Goal: Task Accomplishment & Management: Complete application form

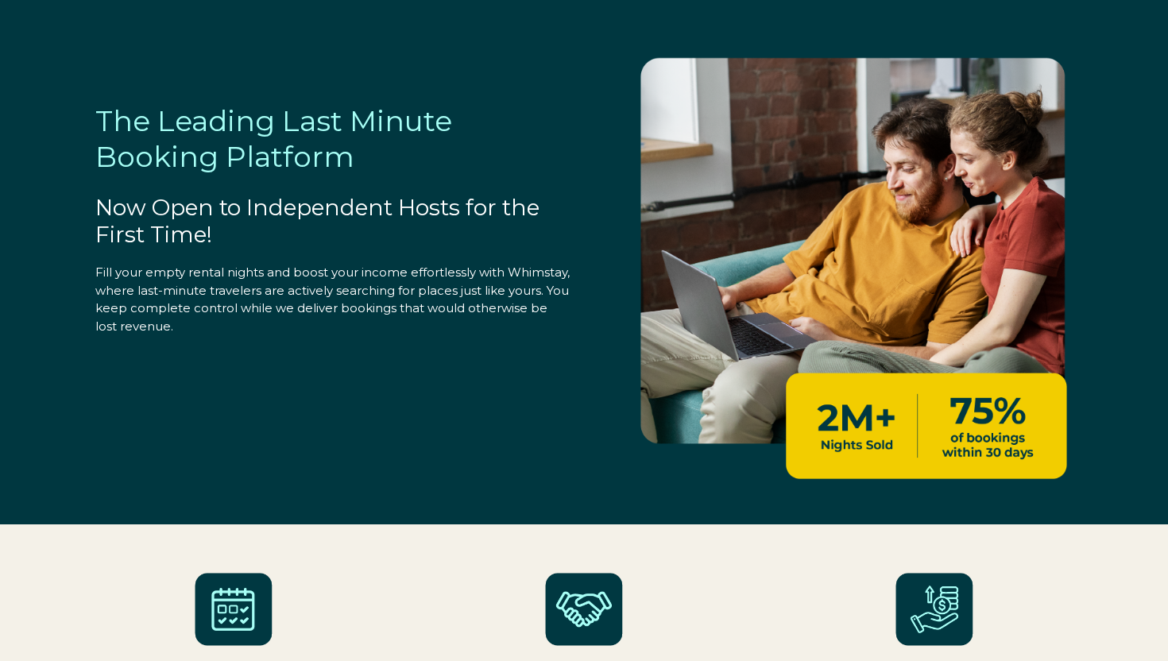
select select "GB"
click at [477, 301] on span "Fill your empty rental nights and boost your income effortlessly with Whimstay,…" at bounding box center [332, 299] width 475 height 69
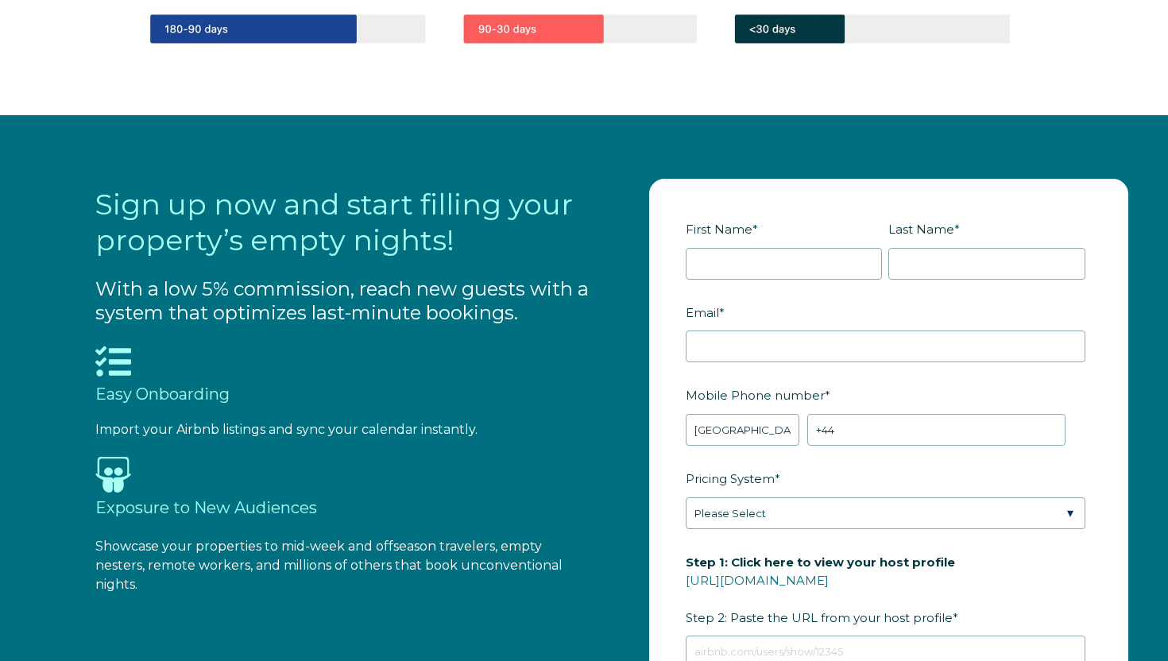
scroll to position [1517, 0]
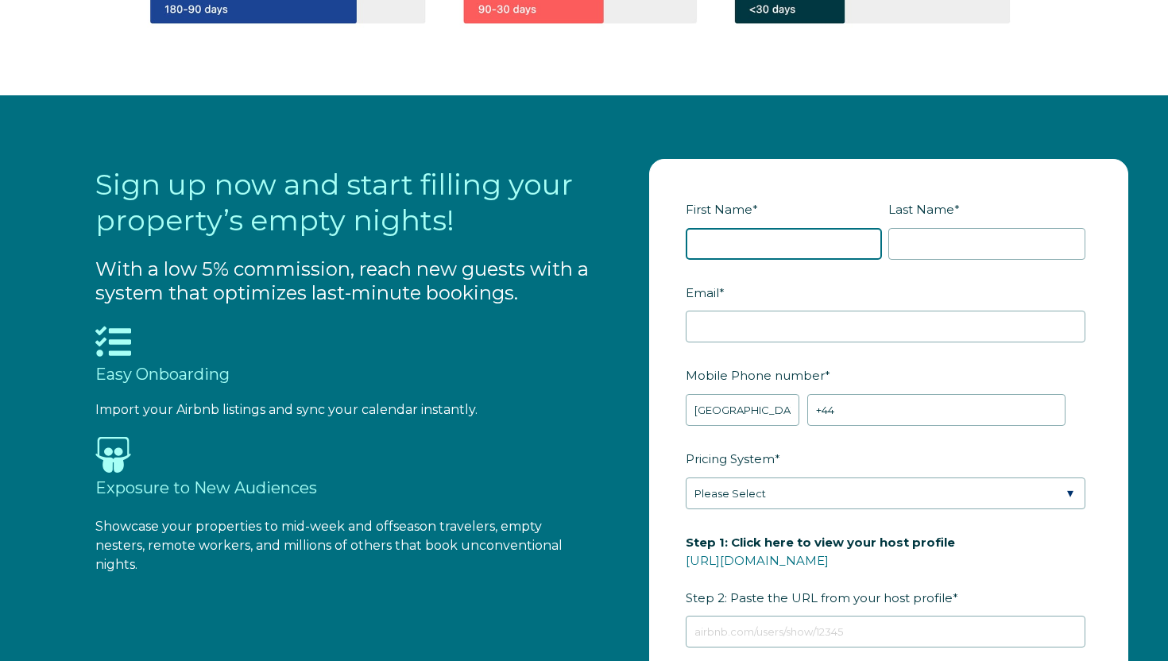
click at [704, 246] on input "First Name *" at bounding box center [784, 244] width 197 height 32
type input "[PERSON_NAME]"
click at [938, 225] on div "Last Name *" at bounding box center [990, 228] width 203 height 64
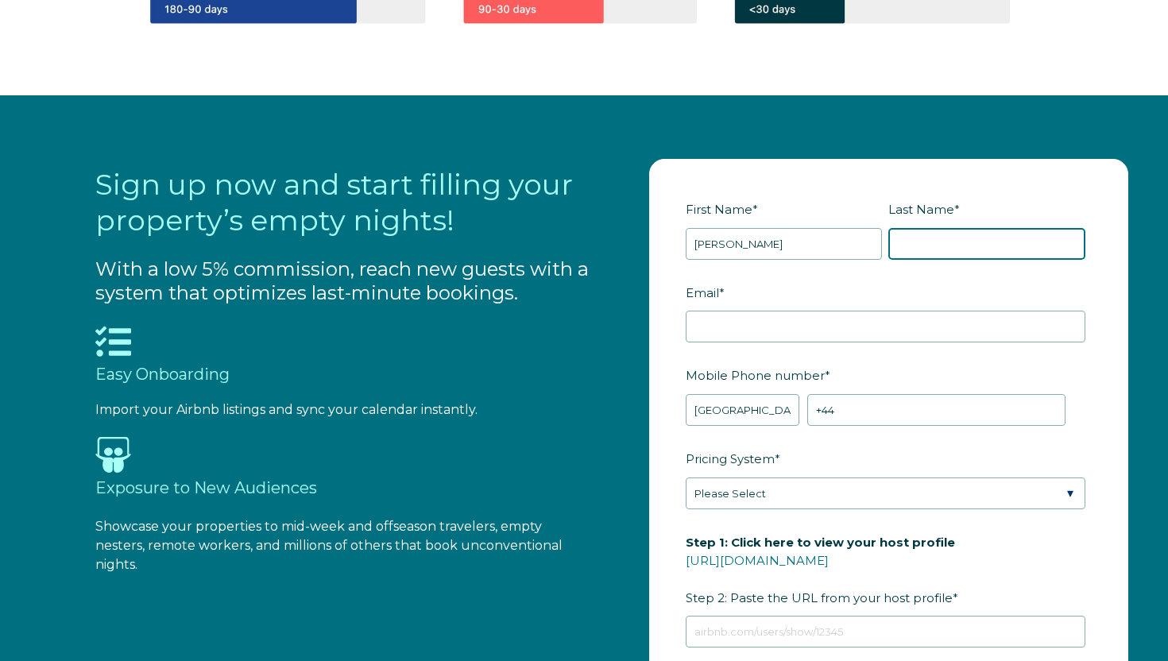
click at [933, 234] on input "Last Name *" at bounding box center [987, 244] width 197 height 32
type input "Chisholm"
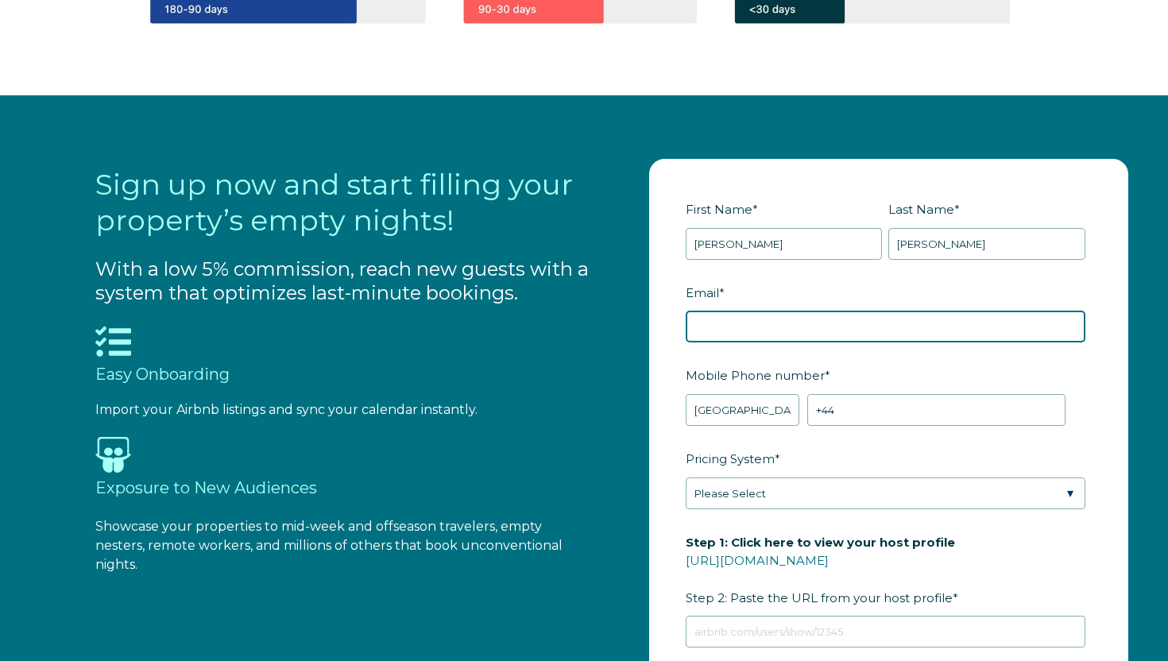
click at [832, 317] on input "Email *" at bounding box center [886, 327] width 400 height 32
type input "karin@lochend-chalets.com"
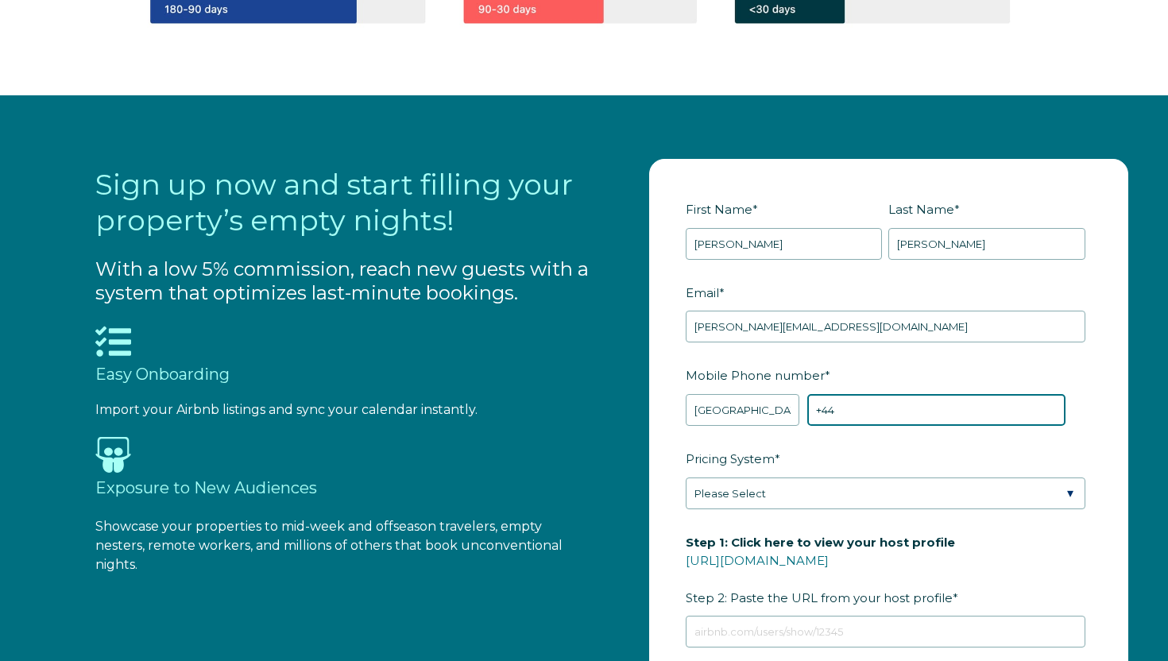
click at [867, 405] on input "+44" at bounding box center [937, 410] width 258 height 32
type input "+44 7526877605"
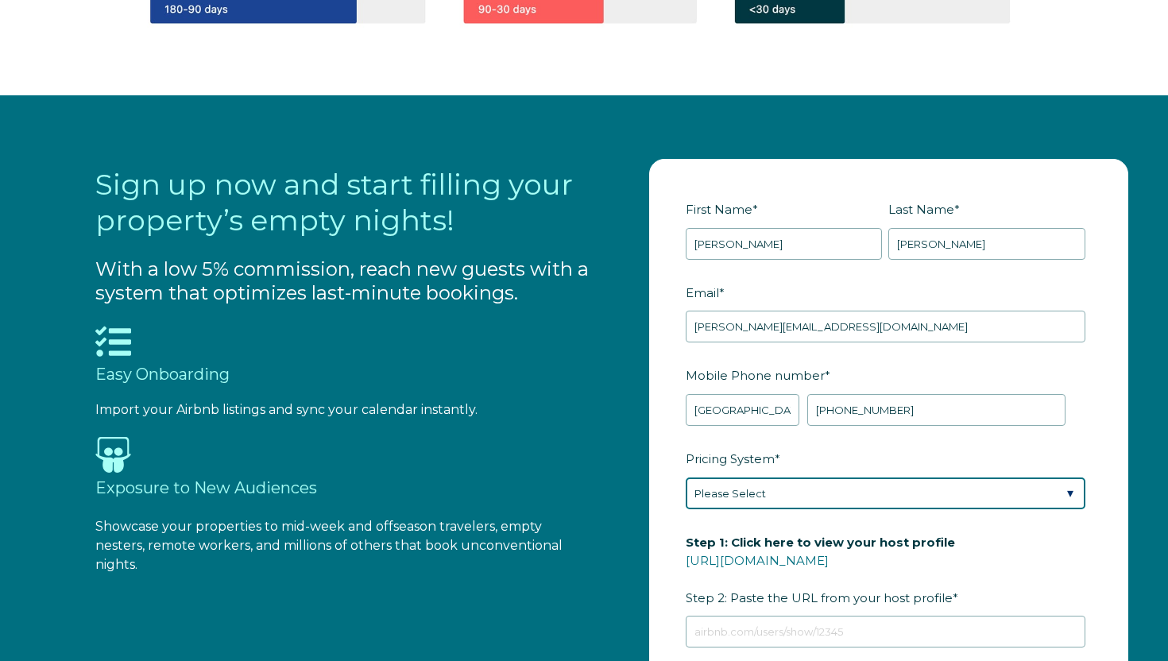
click at [838, 489] on select "Please Select Manual Airbnb Smart Pricing PriceLabs Wheelhouse Beyond Pricing 3…" at bounding box center [886, 494] width 400 height 32
select select "Manual"
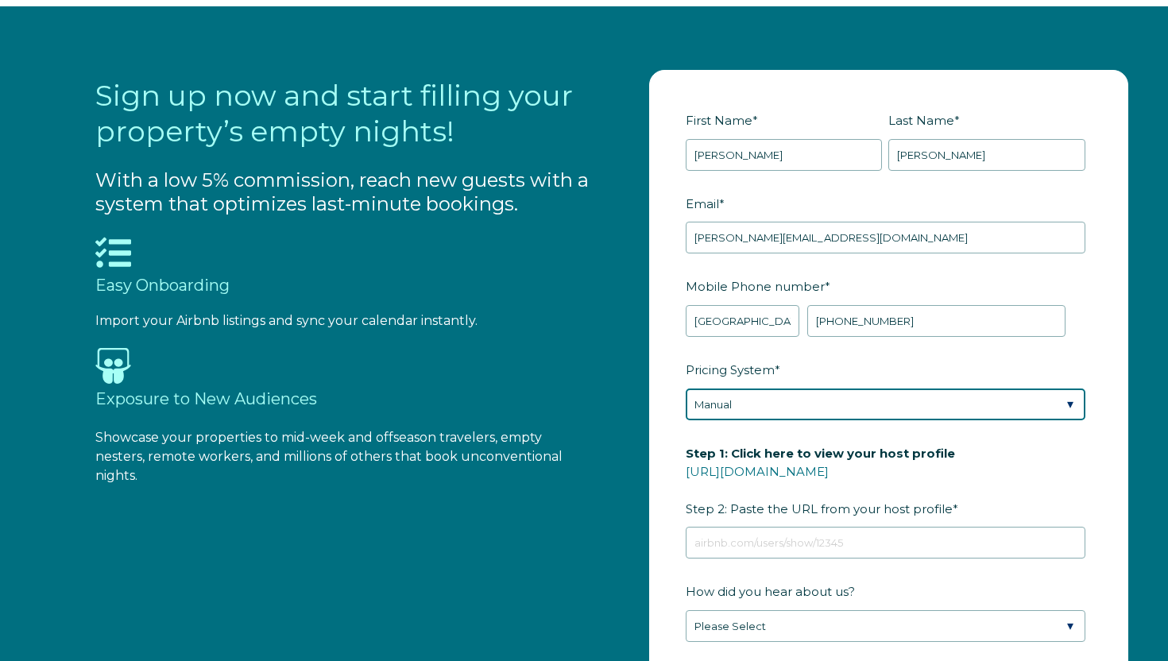
scroll to position [1610, 0]
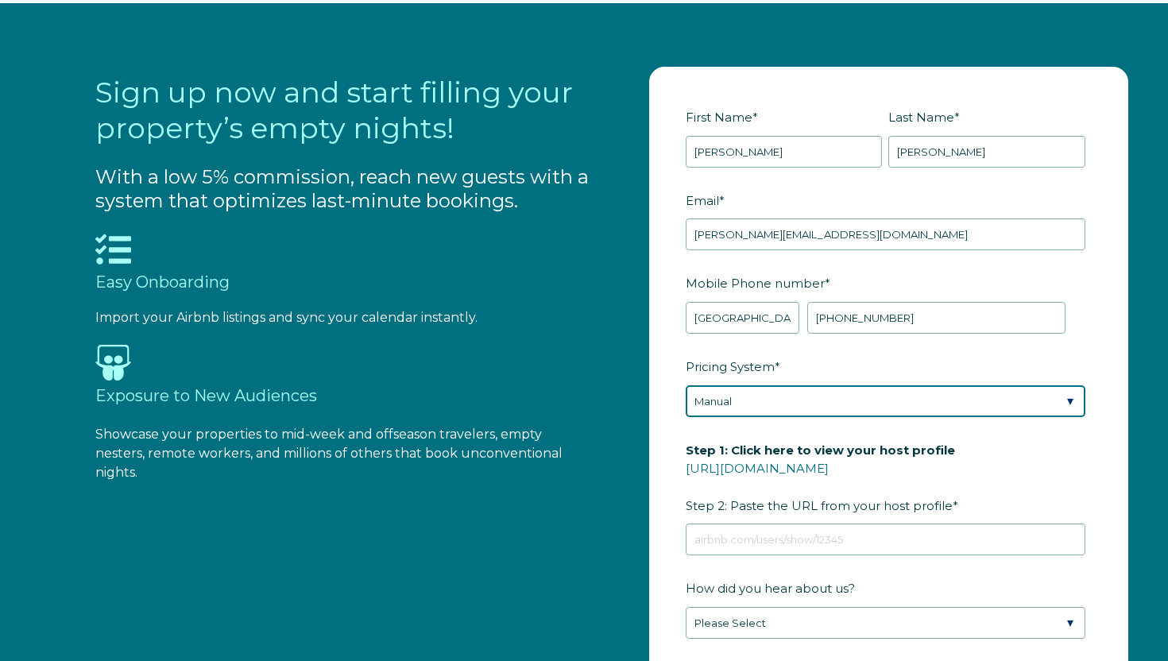
click at [1068, 398] on select "Please Select Manual Airbnb Smart Pricing PriceLabs Wheelhouse Beyond Pricing 3…" at bounding box center [886, 402] width 400 height 32
click at [823, 405] on select "Please Select Manual Airbnb Smart Pricing PriceLabs Wheelhouse Beyond Pricing 3…" at bounding box center [886, 402] width 400 height 32
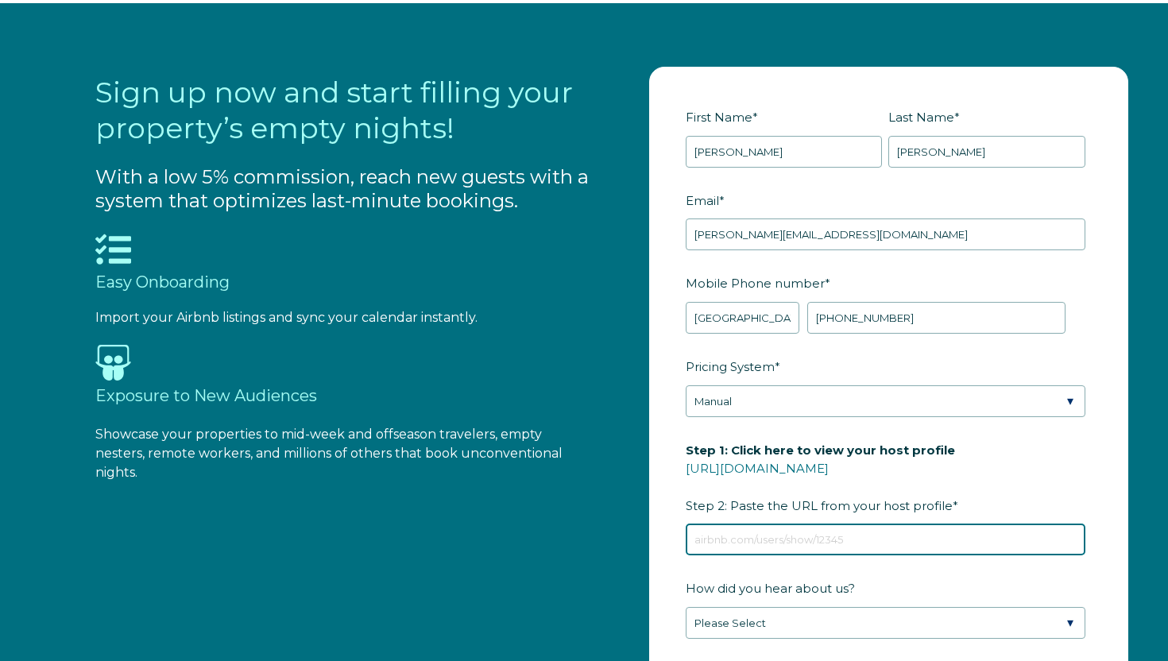
click at [804, 538] on input "Step 1: Click here to view your host profile https://www.airbnb.com/users/show/…" at bounding box center [886, 540] width 400 height 32
paste input "https://www.airbnb.co.uk/hosting/listings/editor/1270168996079738733/"
type input "https://www.airbnb.co.uk/hosting/listings/editor/1270168996079738733/"
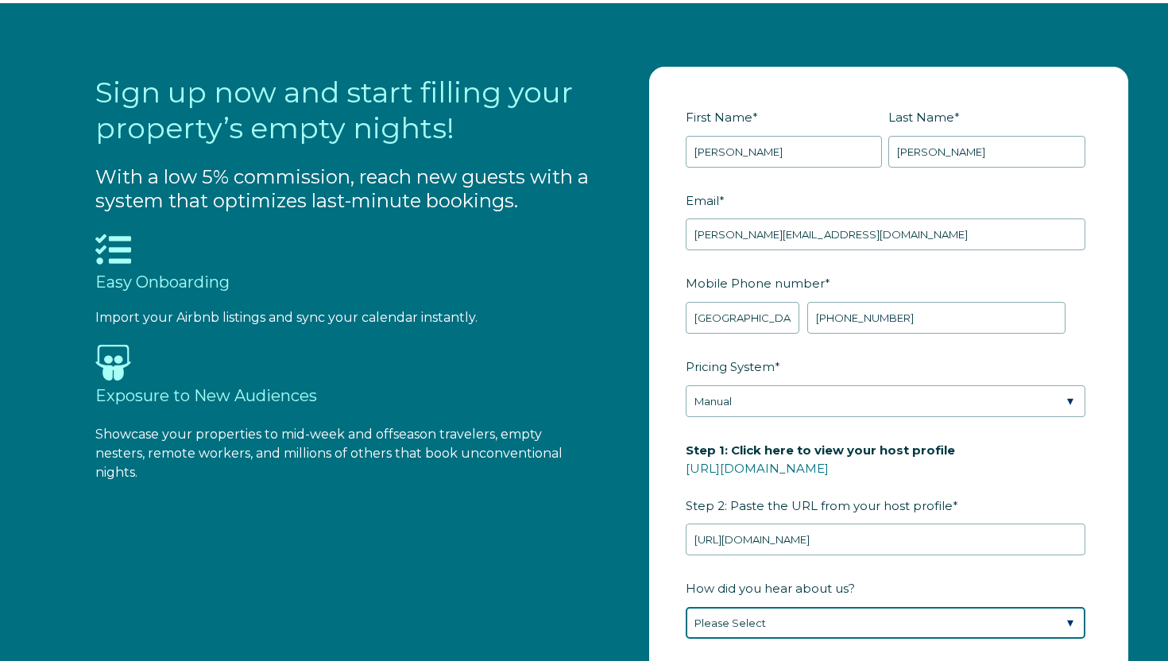
click at [1069, 622] on select "Please Select Found Whimstay through a Google search Direct outreach from a Whi…" at bounding box center [886, 623] width 400 height 32
select select "Whimstay Sales"
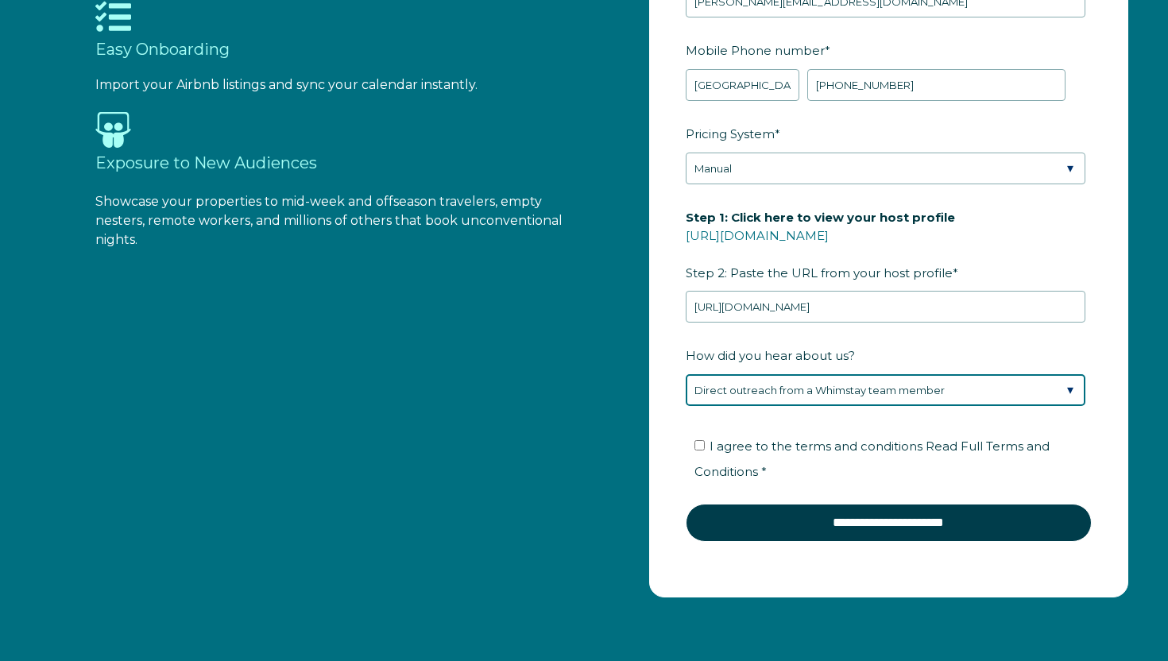
scroll to position [1843, 0]
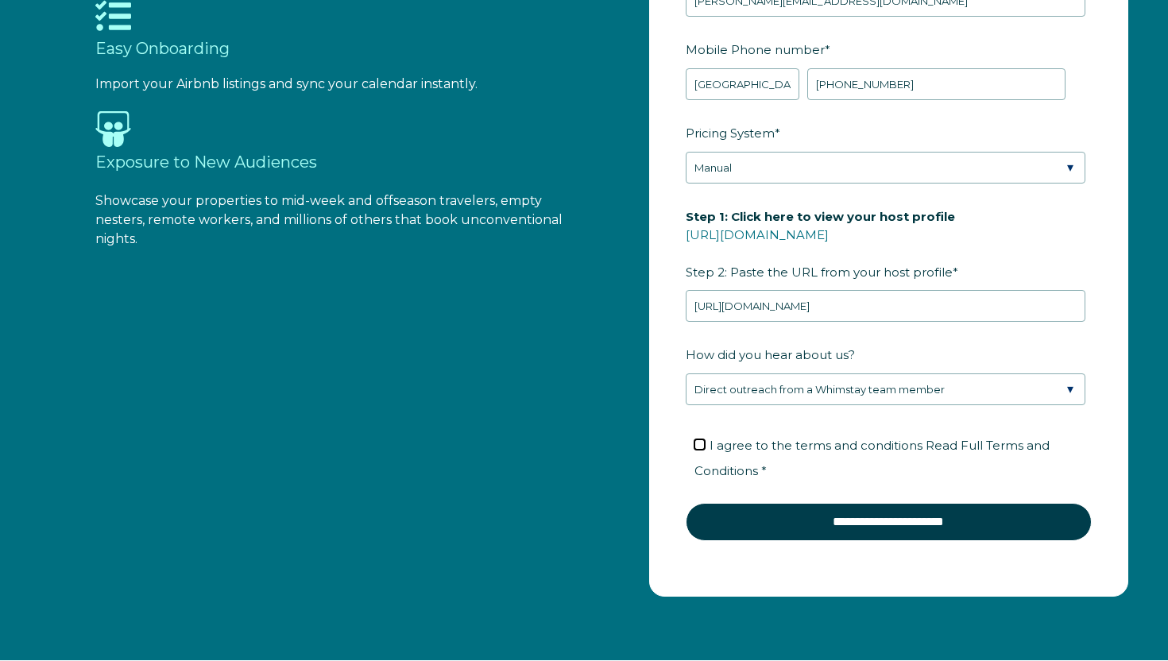
click at [697, 445] on input "I agree to the terms and conditions Read Full Terms and Conditions *" at bounding box center [700, 445] width 10 height 10
checkbox input "true"
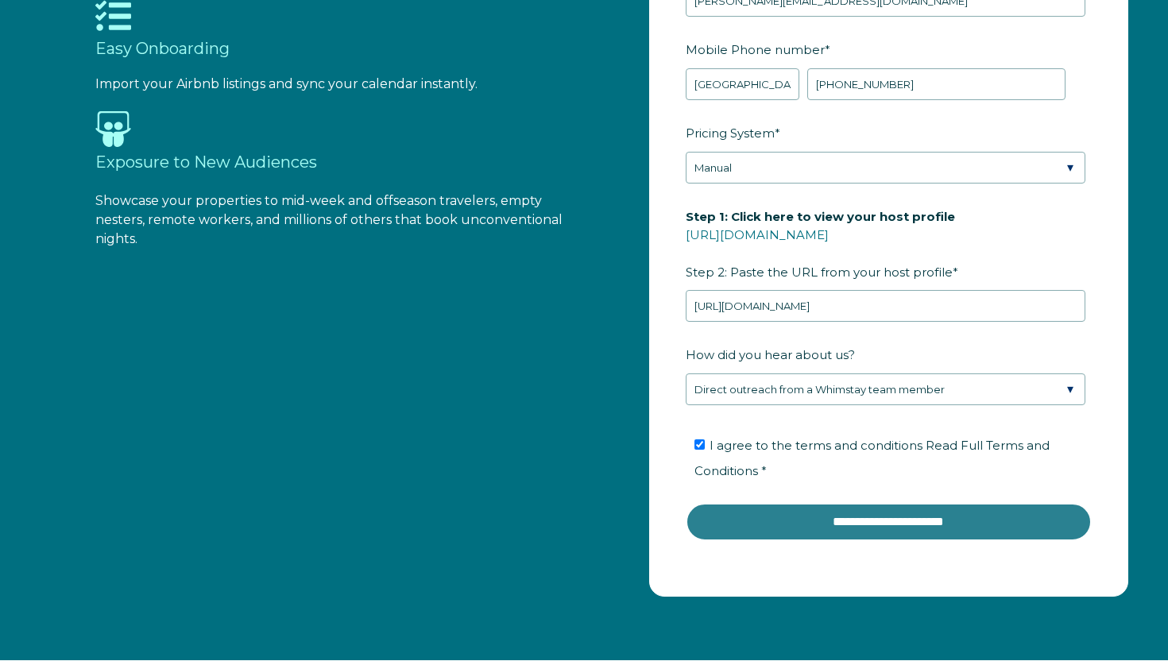
click at [863, 521] on input "**********" at bounding box center [889, 522] width 406 height 38
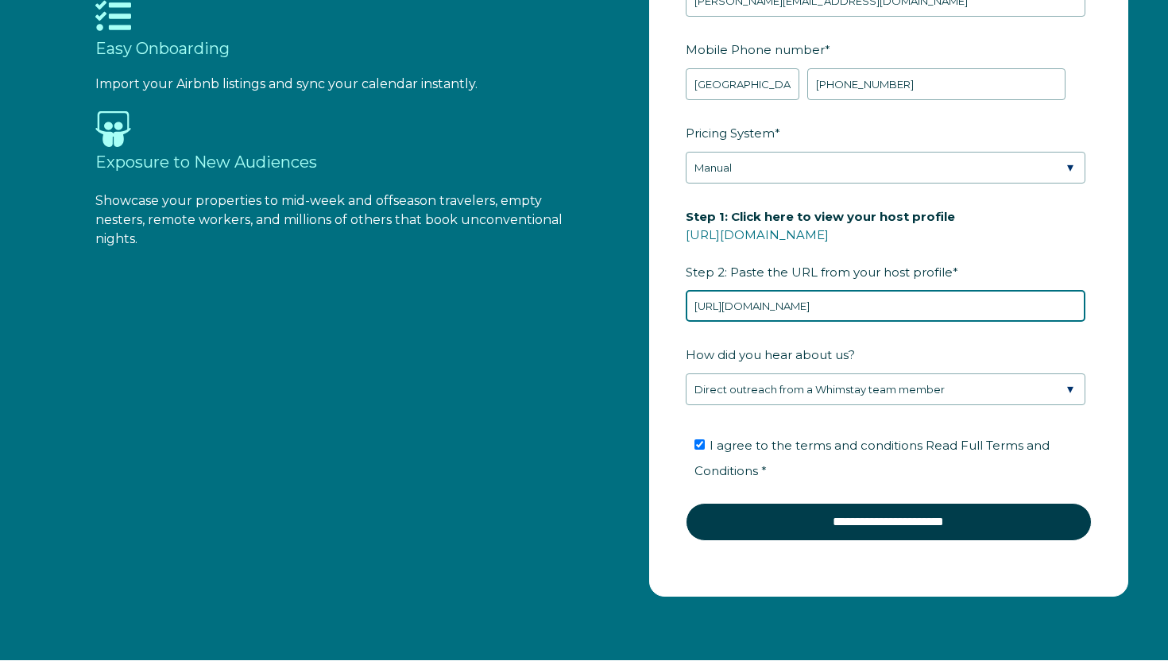
drag, startPoint x: 1072, startPoint y: 309, endPoint x: 909, endPoint y: 304, distance: 163.0
click at [909, 304] on input "https://www.airbnb.co.uk/hosting/listings/editor/1270168996079738733/" at bounding box center [886, 306] width 400 height 32
click at [932, 305] on input "https://www.airbnb.co.uk/hosting/listings/" at bounding box center [886, 306] width 400 height 32
drag, startPoint x: 941, startPoint y: 310, endPoint x: 665, endPoint y: 296, distance: 276.9
click at [665, 296] on form "First Name * Karin Last Name * Chisholm RBO Token Company ID Referrer Code Dial…" at bounding box center [889, 215] width 478 height 762
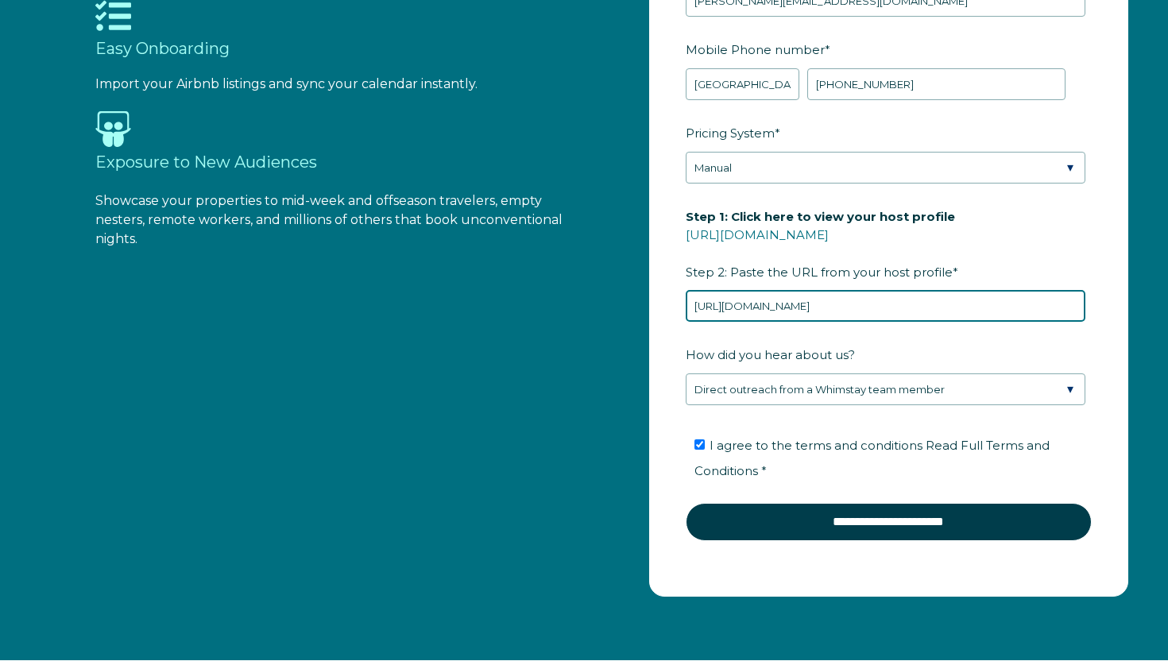
paste input "users/show/131038649"
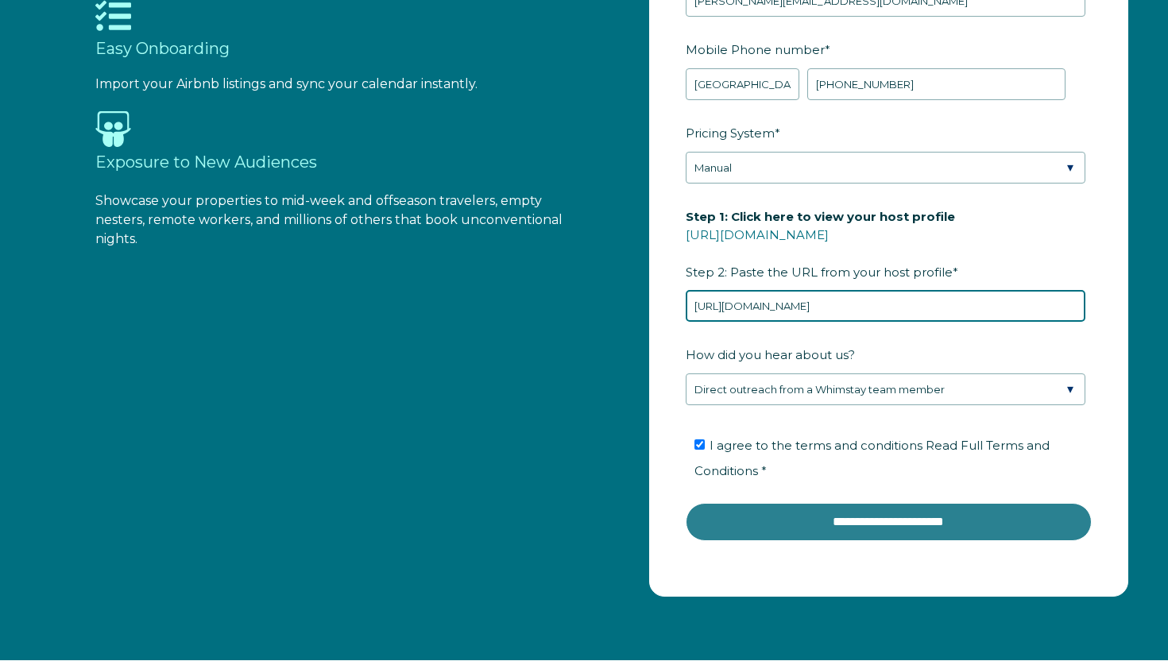
type input "https://www.airbnb.co.uk/users/show/131038649"
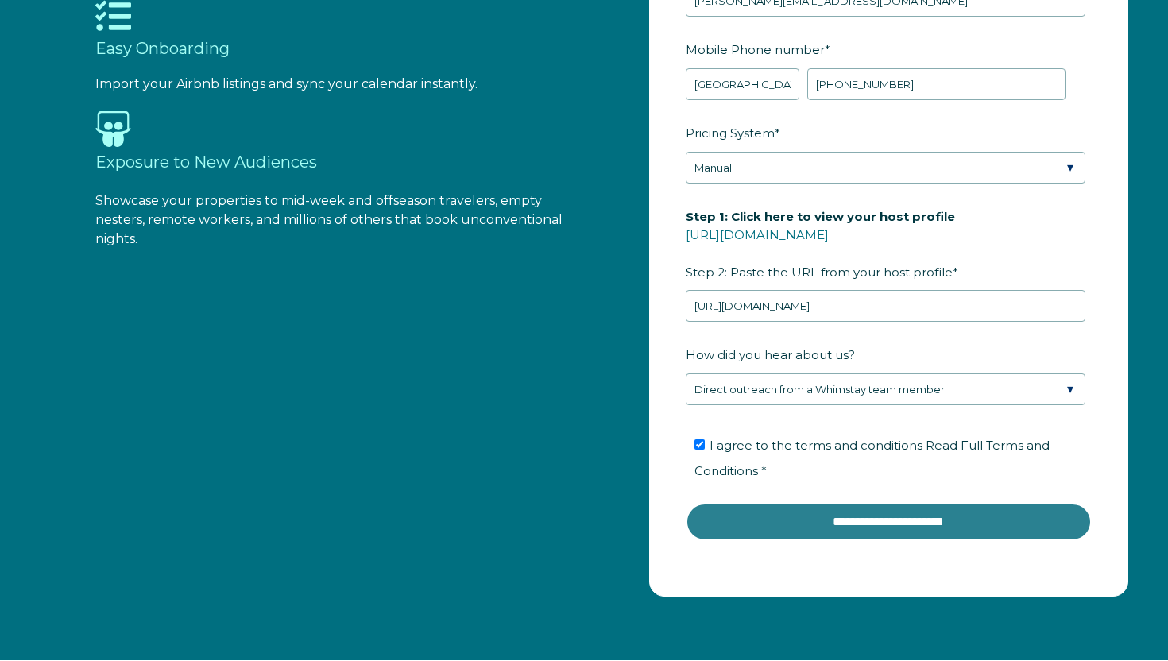
click at [835, 515] on input "**********" at bounding box center [889, 522] width 406 height 38
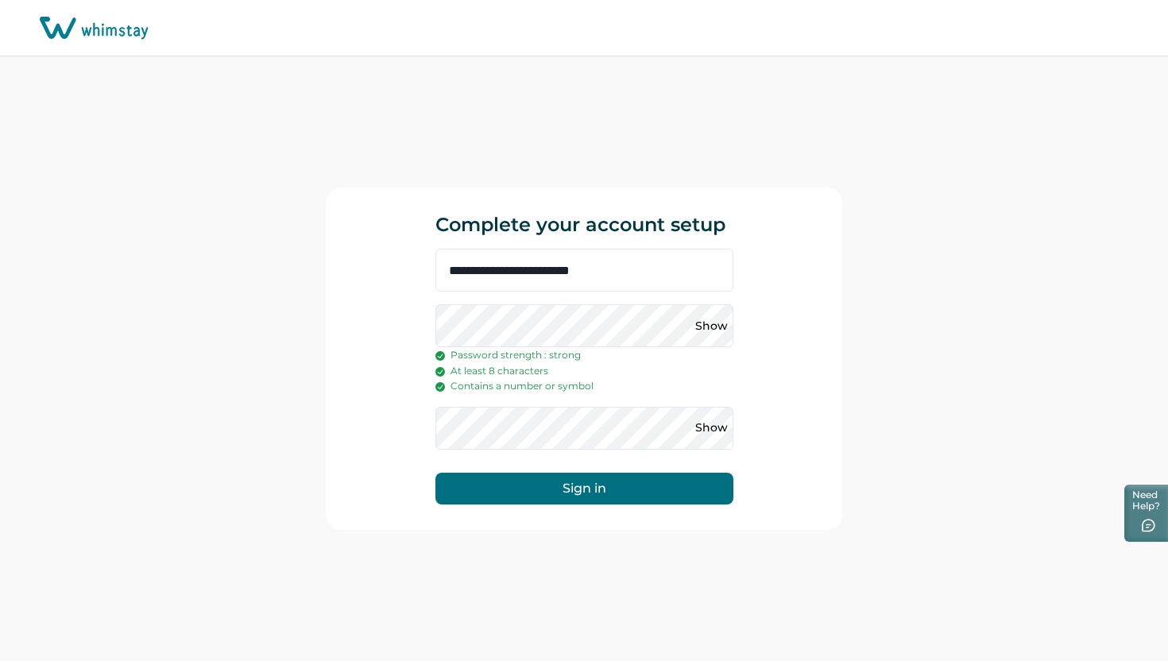
click at [620, 486] on button "Sign in" at bounding box center [585, 489] width 298 height 32
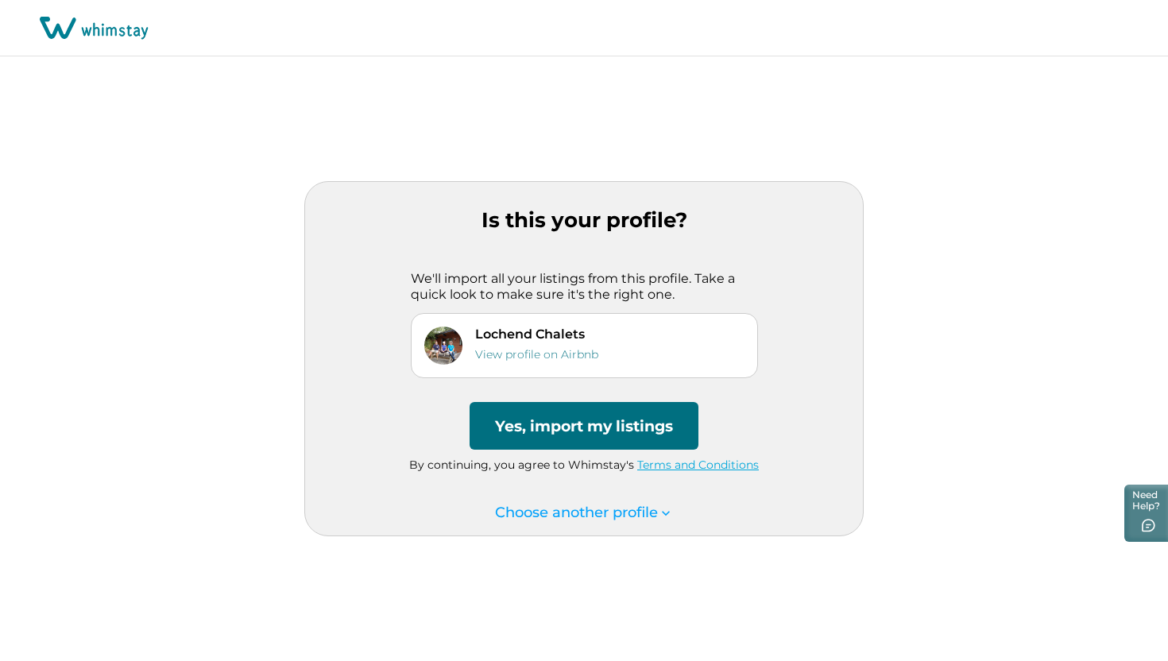
click at [584, 428] on button "Yes, import my listings" at bounding box center [584, 426] width 229 height 48
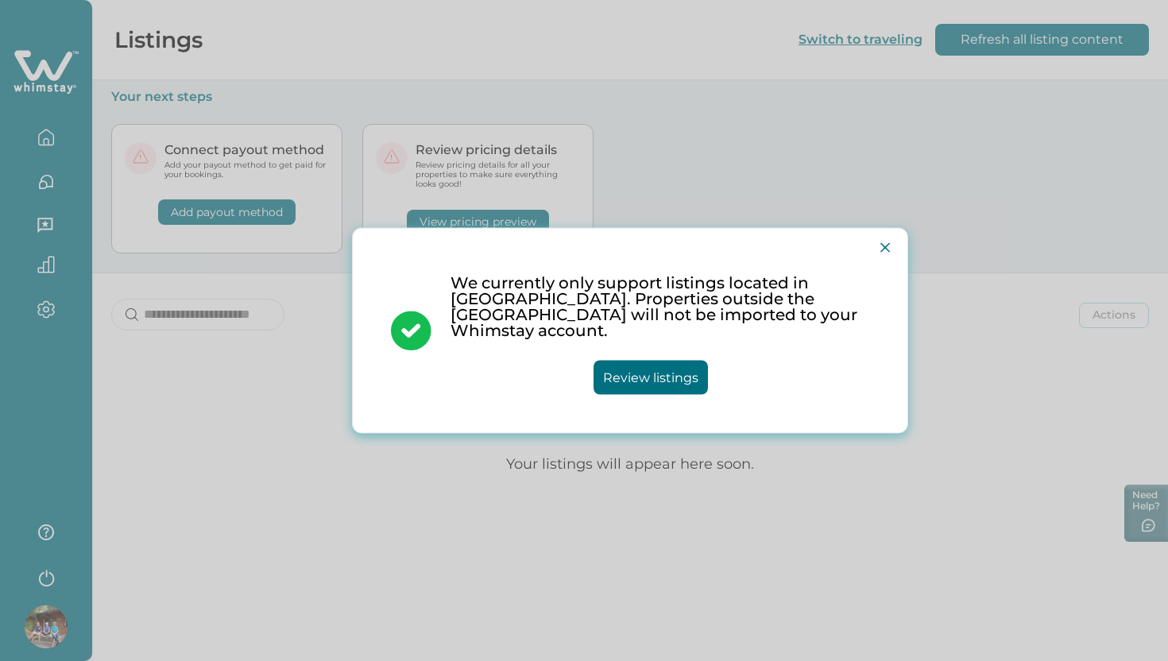
click at [661, 361] on button "Review listings" at bounding box center [651, 378] width 114 height 34
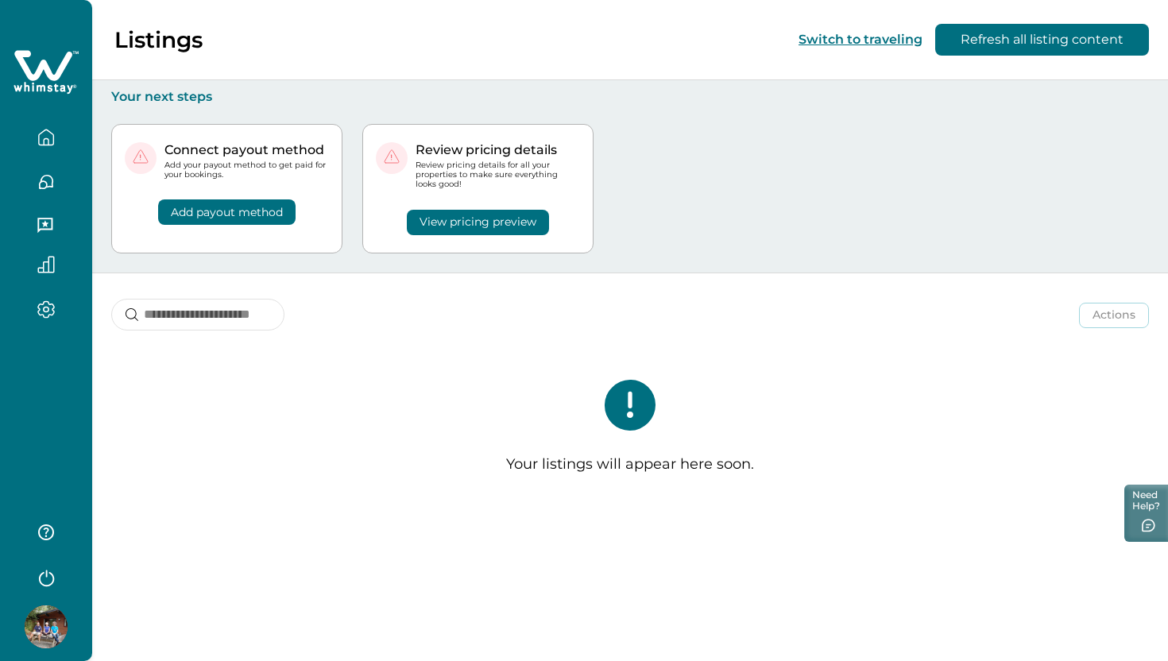
click at [247, 186] on div "Add payout method" at bounding box center [227, 202] width 204 height 45
click at [221, 215] on button "Add payout method" at bounding box center [227, 212] width 138 height 25
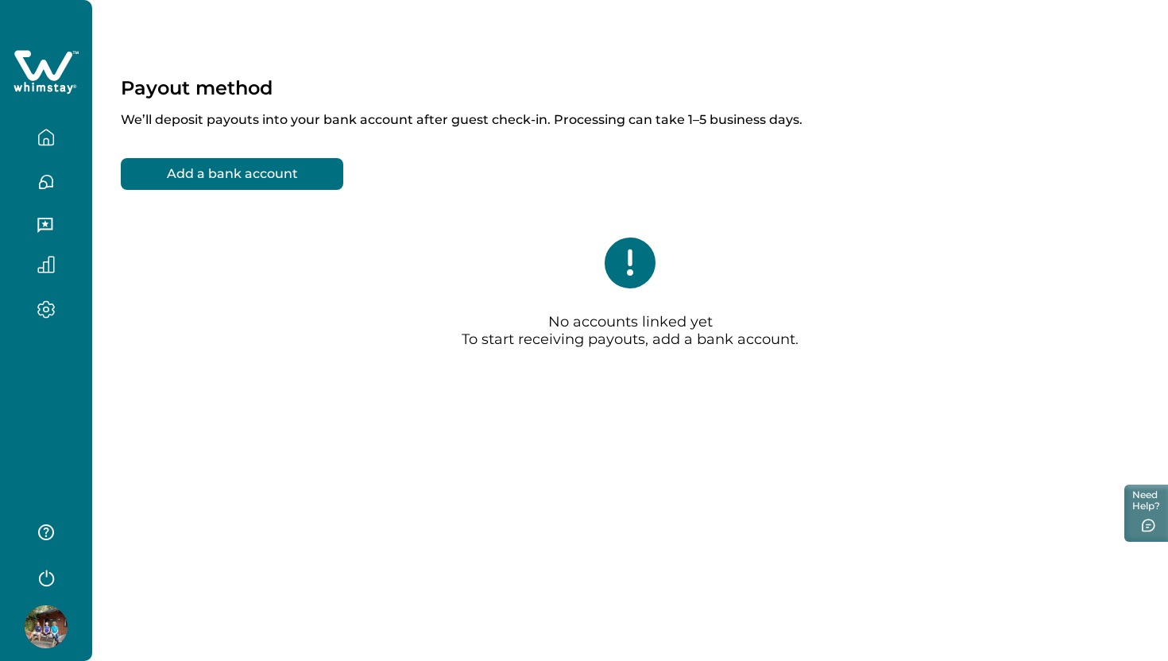
click at [200, 178] on button "Add a bank account" at bounding box center [232, 174] width 223 height 32
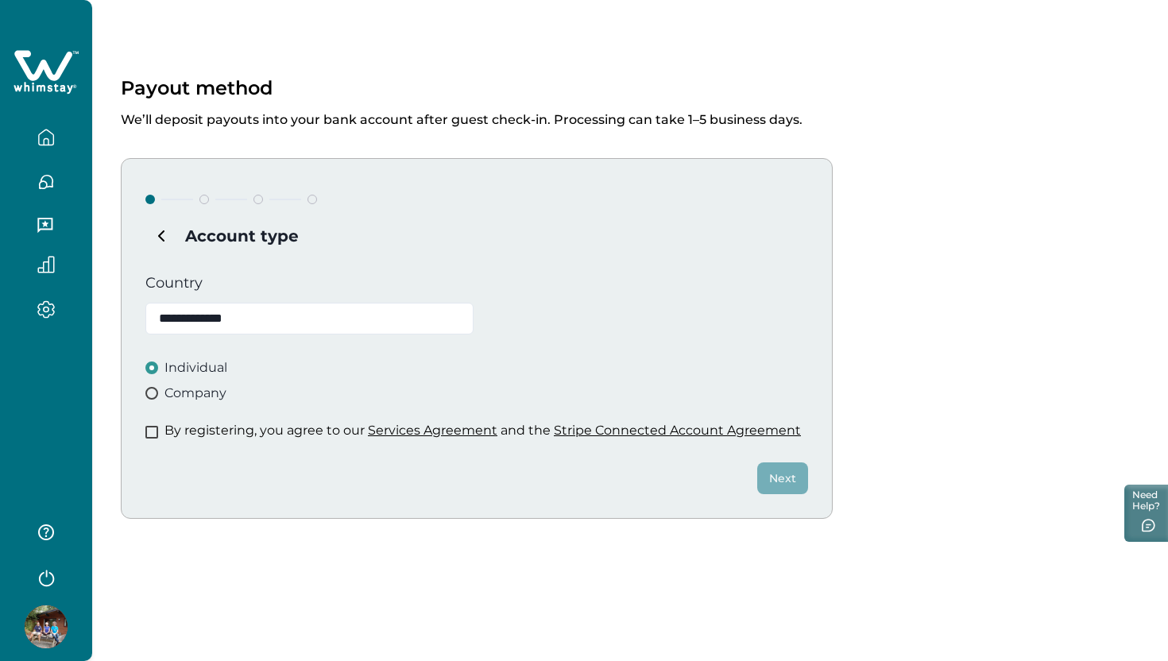
click at [153, 395] on span at bounding box center [151, 393] width 13 height 13
click at [205, 201] on div at bounding box center [205, 200] width 10 height 10
click at [50, 139] on icon "button" at bounding box center [45, 137] width 17 height 17
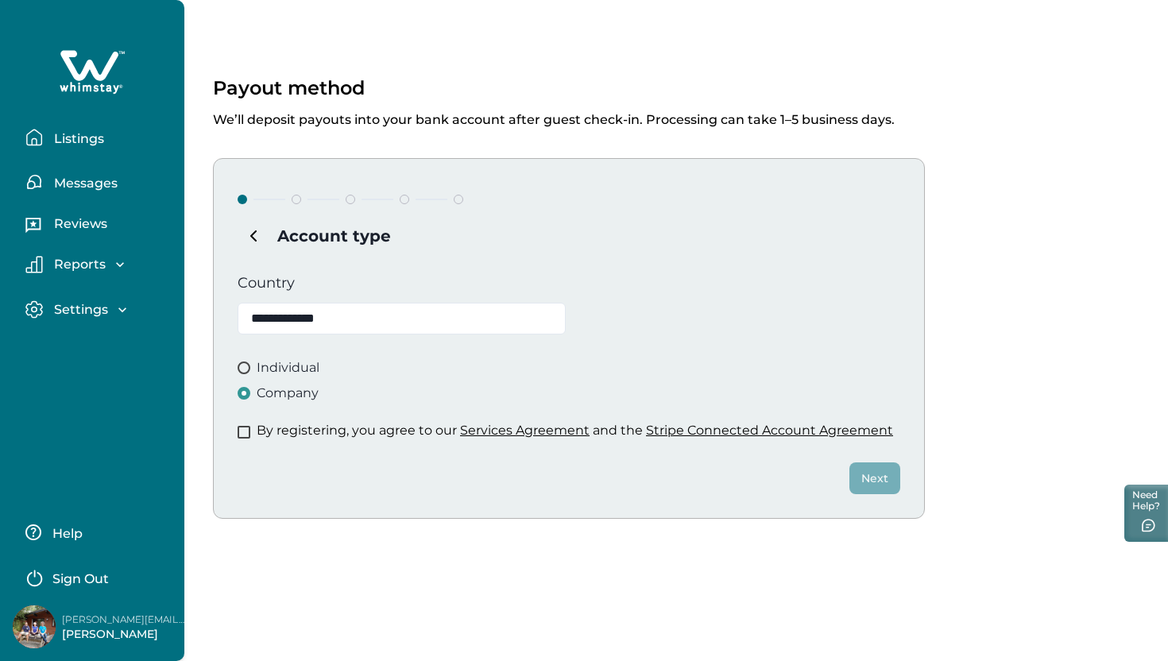
click at [86, 141] on p "Listings" at bounding box center [76, 139] width 55 height 16
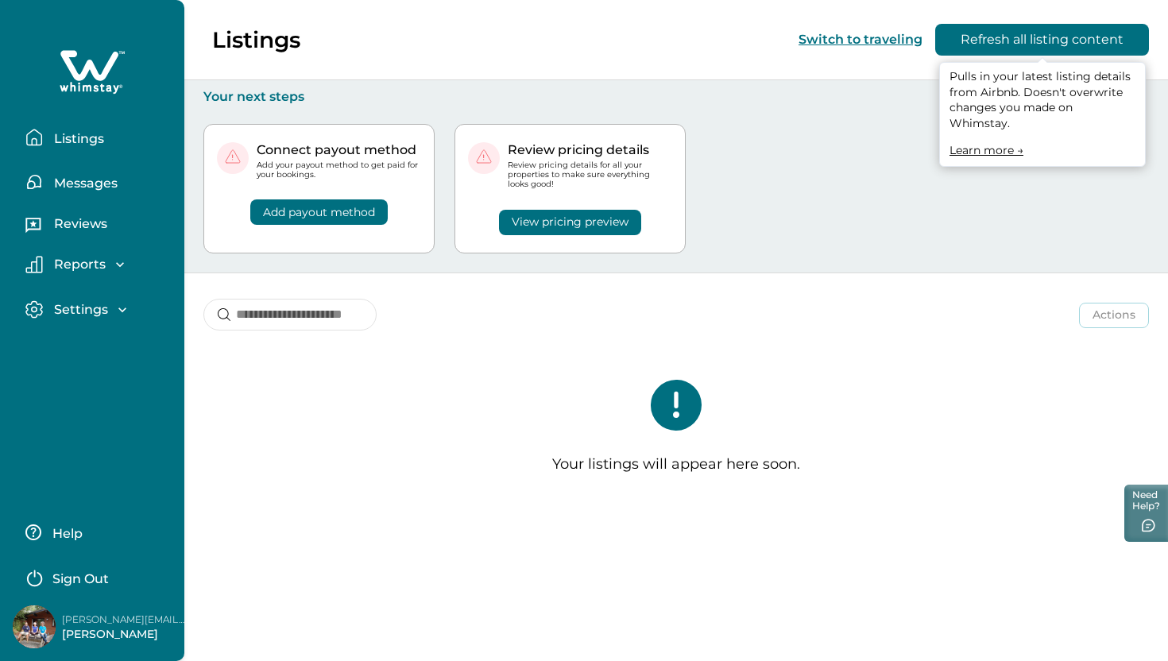
click at [999, 41] on button "Refresh all listing content" at bounding box center [1043, 40] width 214 height 32
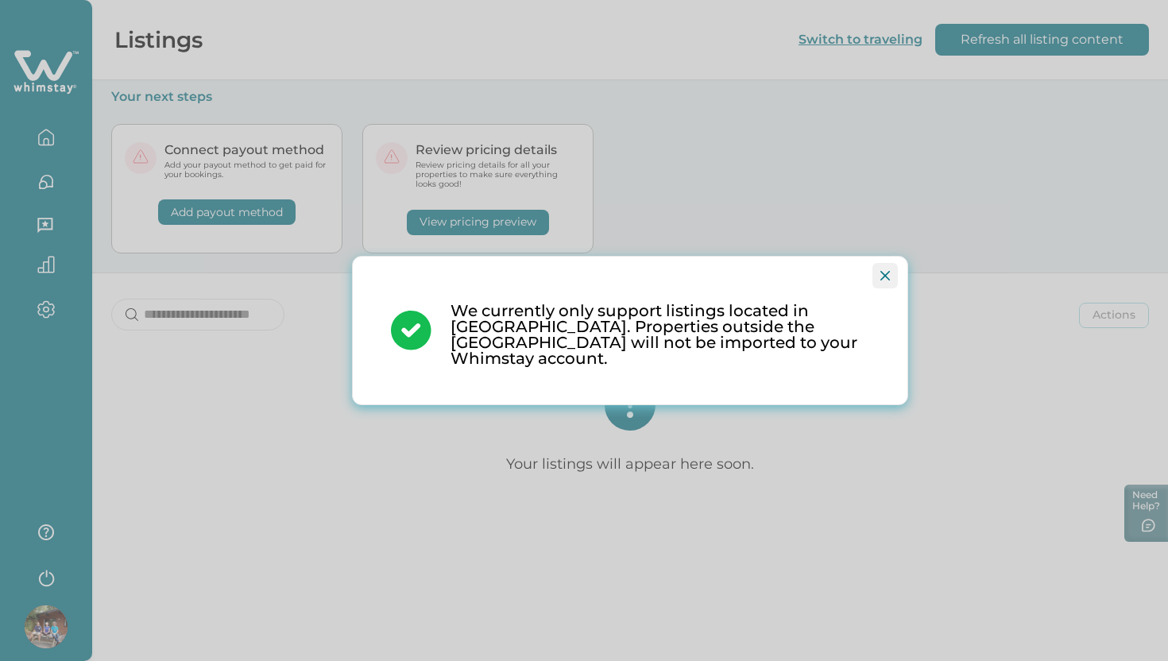
click at [886, 281] on icon "Close" at bounding box center [886, 276] width 10 height 10
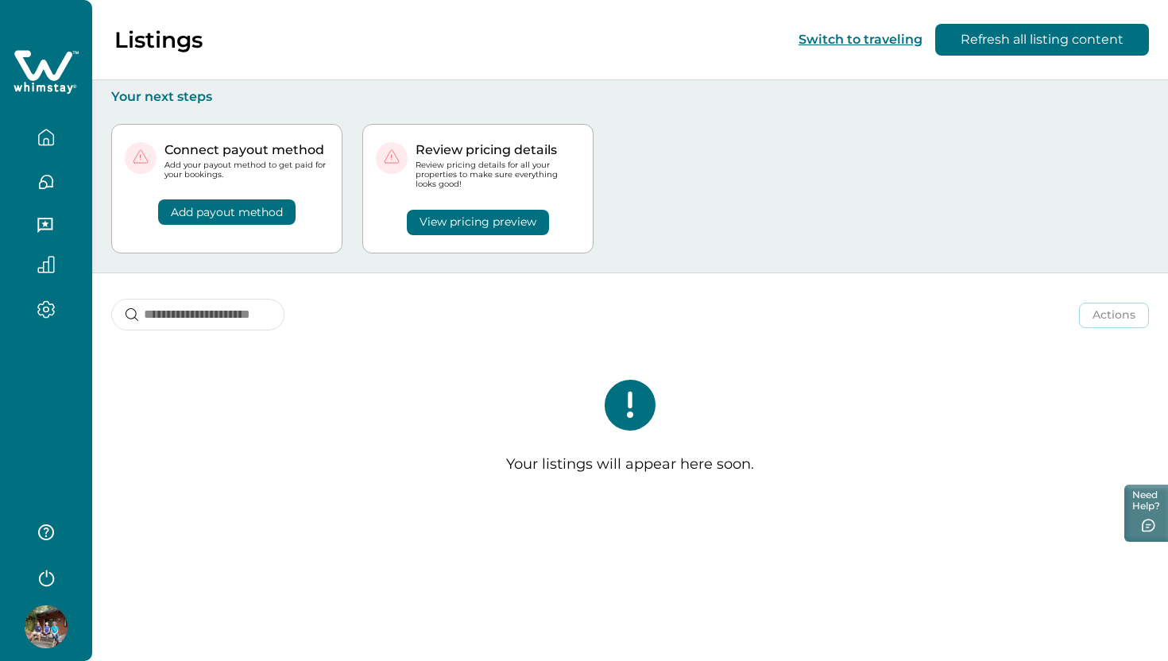
click at [45, 134] on icon "button" at bounding box center [45, 137] width 17 height 17
click at [895, 37] on button "Switch to traveling" at bounding box center [861, 39] width 124 height 15
click at [1140, 528] on icon "button" at bounding box center [1144, 526] width 15 height 14
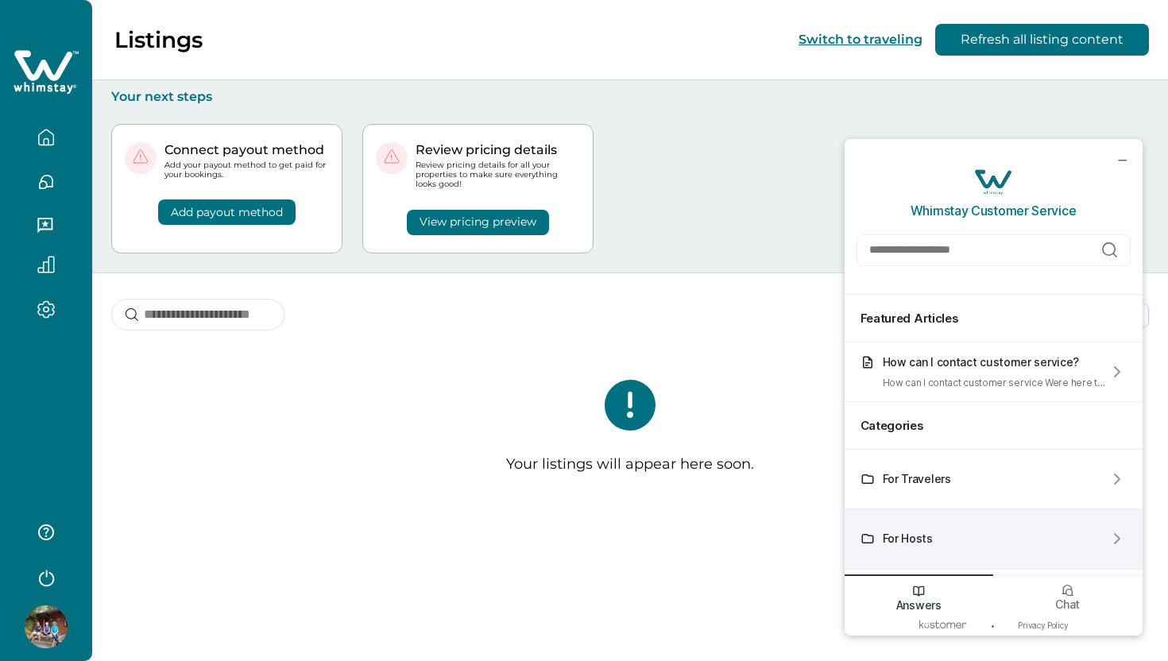
click at [918, 537] on div "For Hosts" at bounding box center [908, 539] width 50 height 14
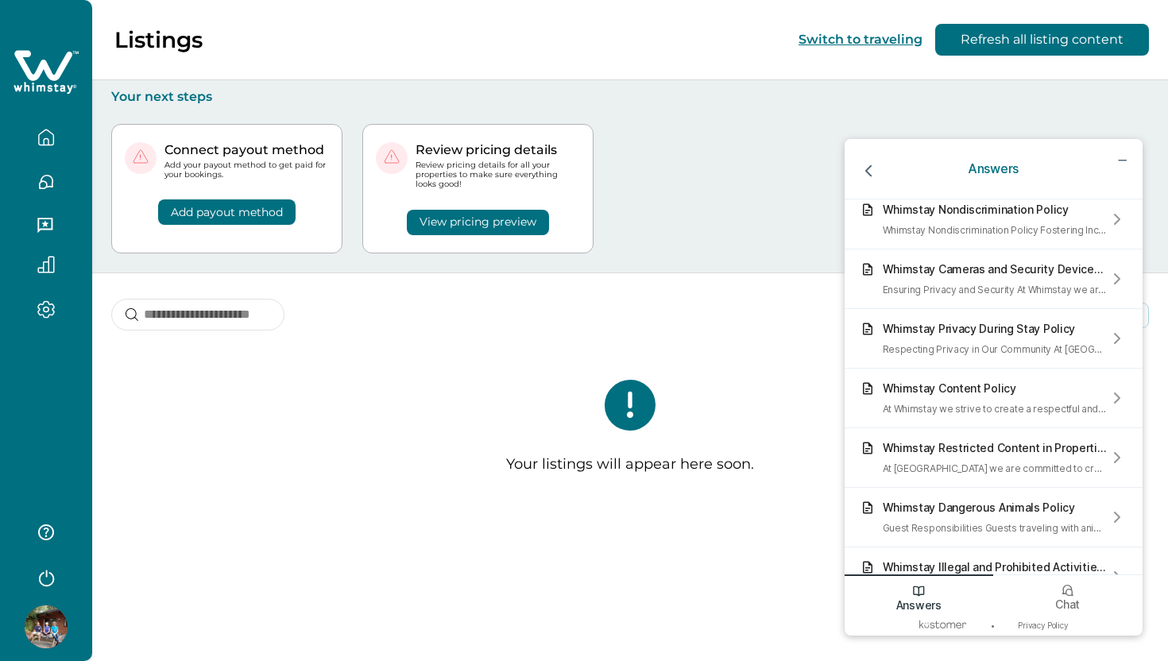
scroll to position [405, 0]
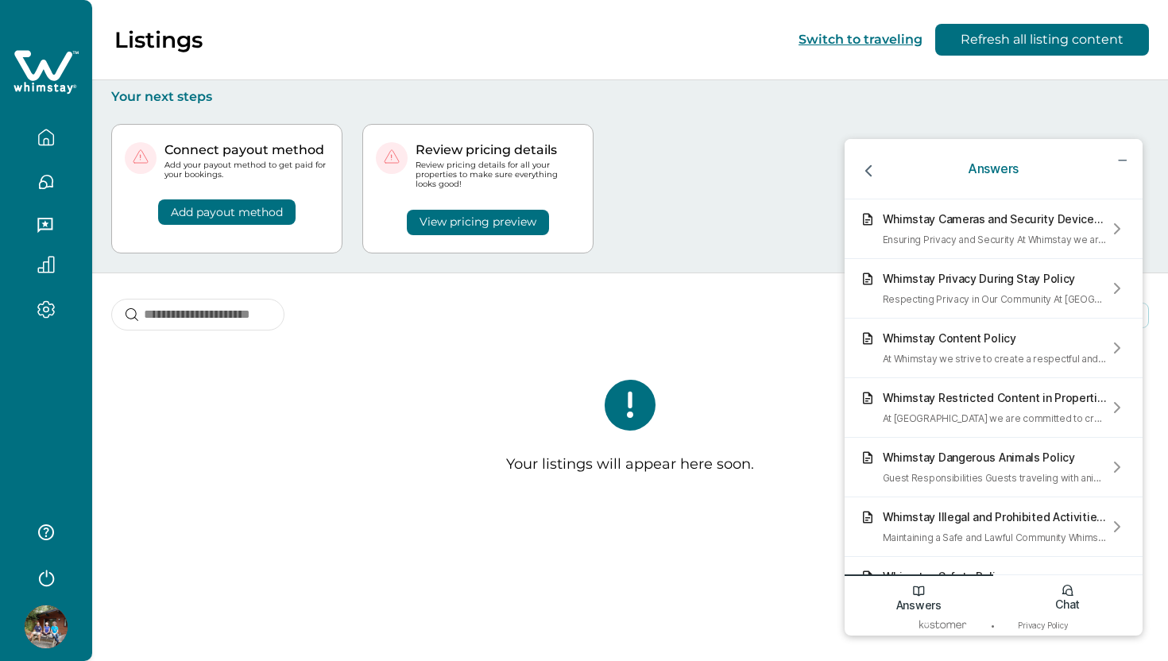
click at [1068, 587] on icon "Chat icon" at bounding box center [1068, 590] width 14 height 14
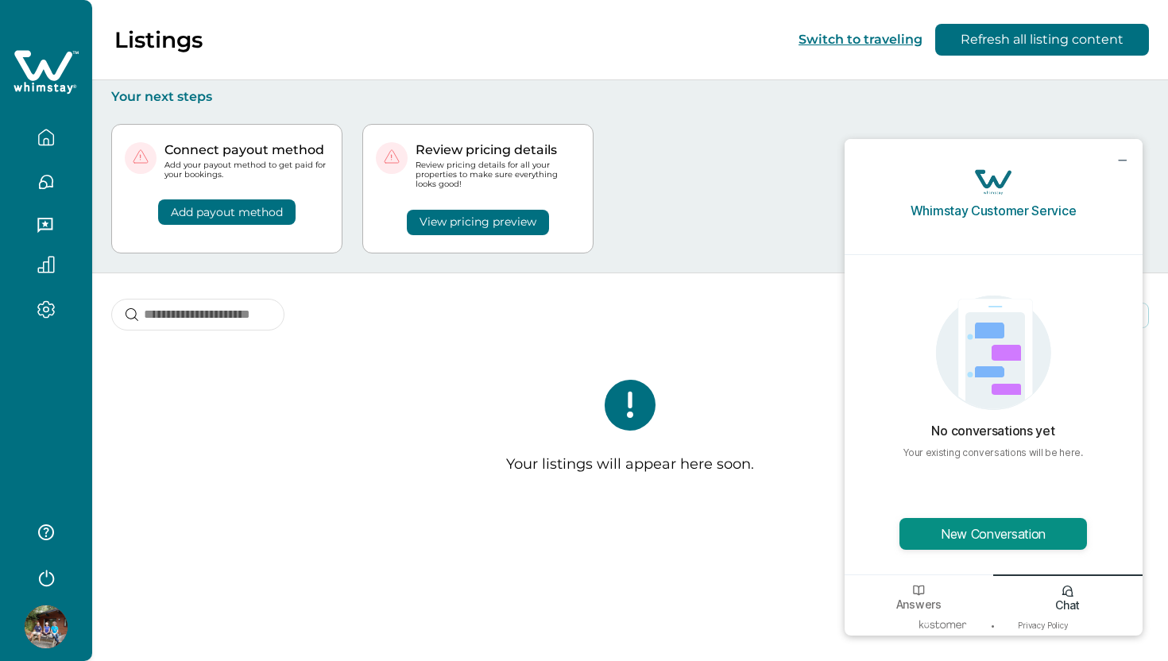
click at [1012, 534] on button "New Conversation" at bounding box center [994, 534] width 188 height 32
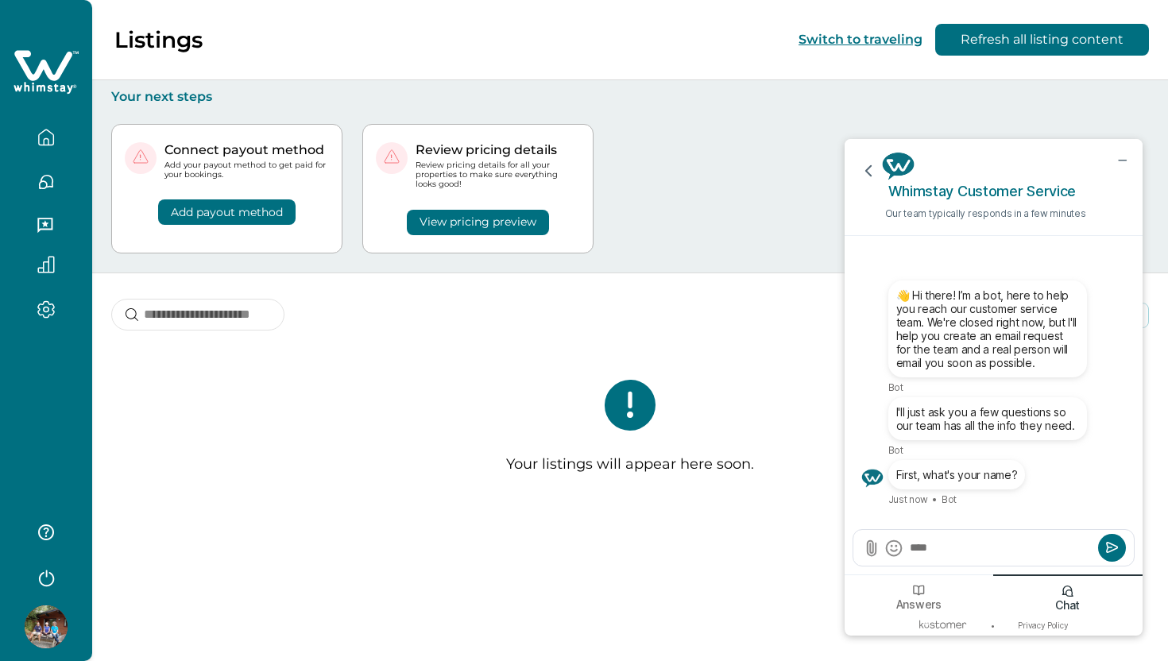
type textarea "*****"
